Goal: Complete application form

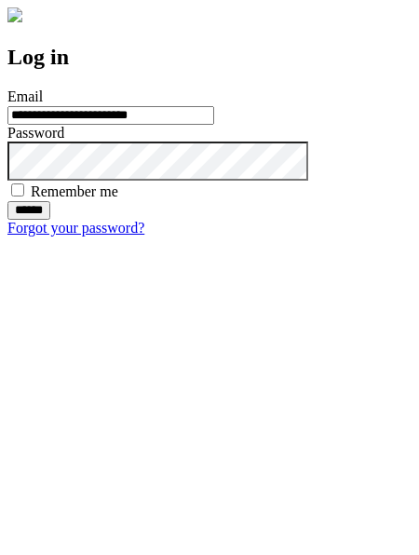
type input "**********"
click at [50, 220] on input "******" at bounding box center [28, 210] width 43 height 19
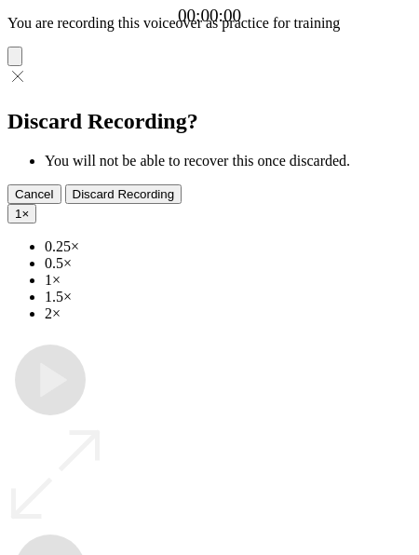
type input "**********"
